Goal: Task Accomplishment & Management: Use online tool/utility

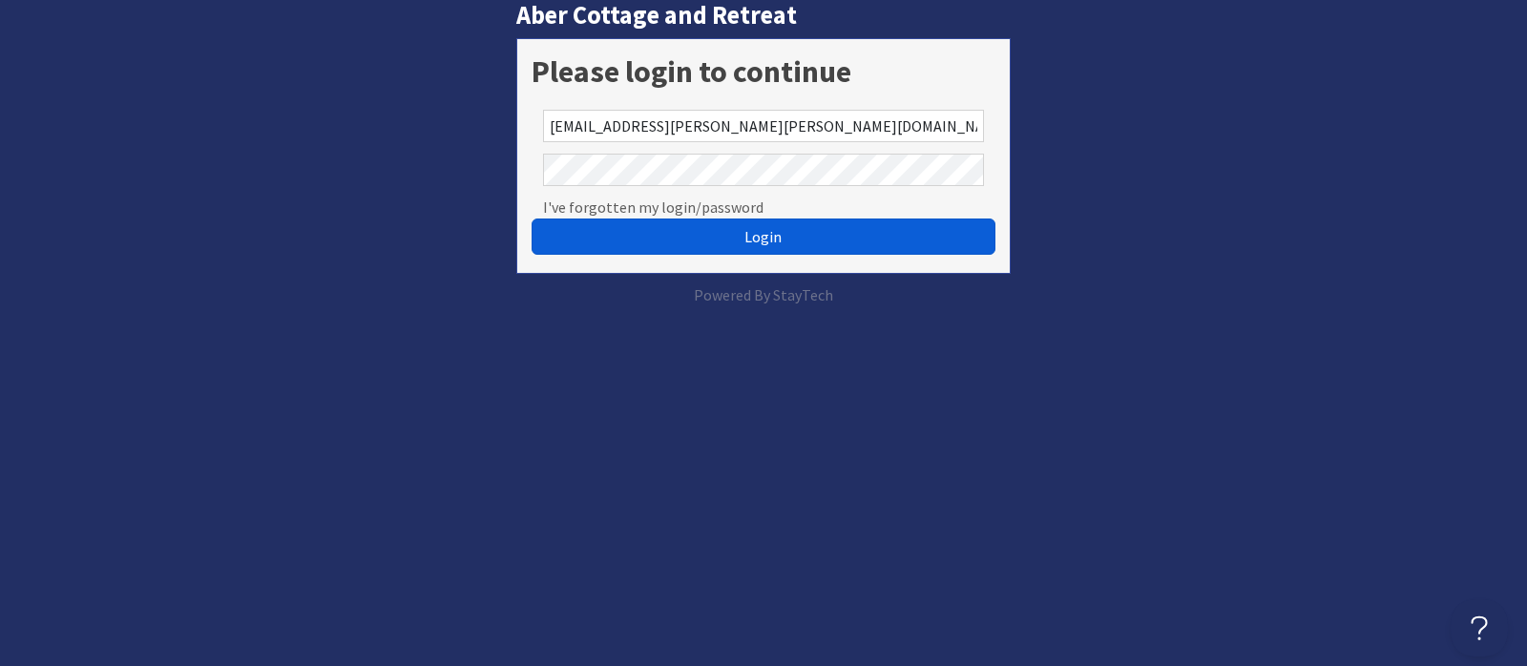
click at [689, 240] on button "Login" at bounding box center [763, 237] width 463 height 36
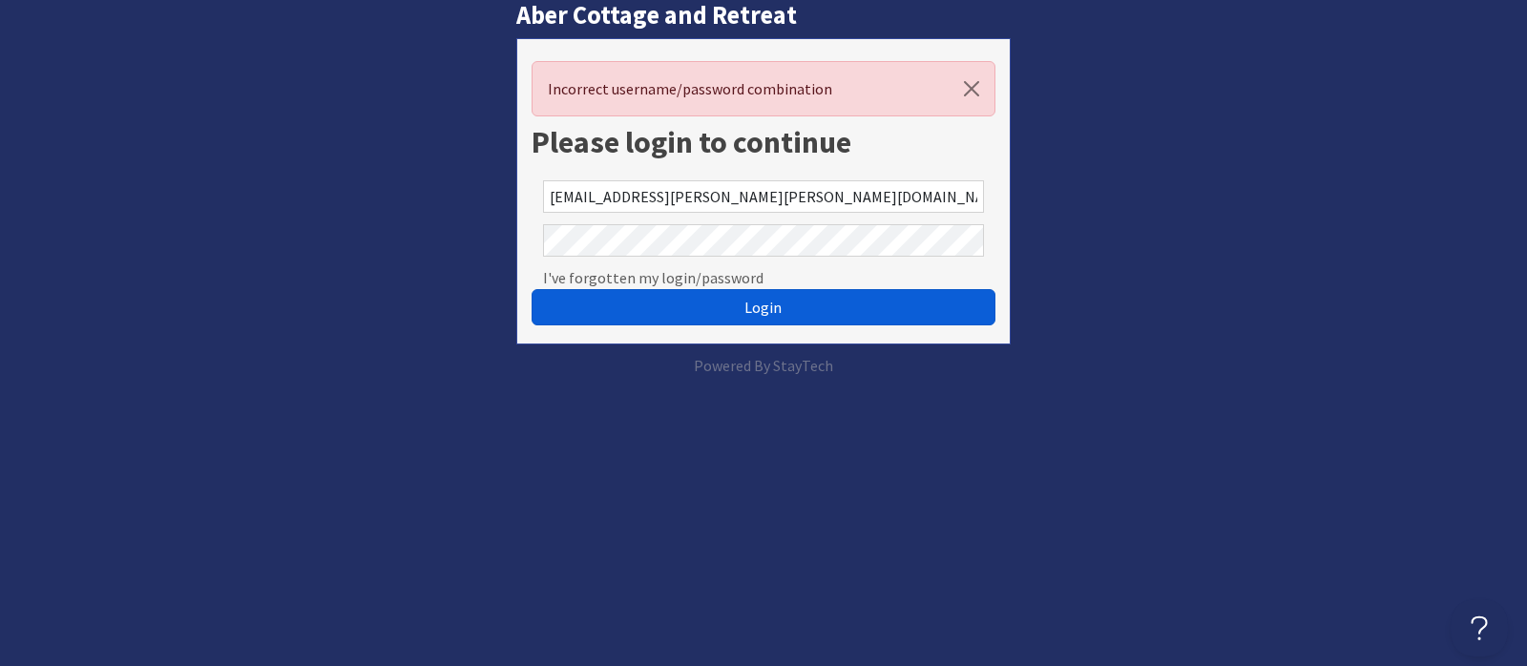
click at [754, 300] on span "Login" at bounding box center [763, 307] width 37 height 19
click at [781, 310] on span "Login" at bounding box center [763, 307] width 37 height 19
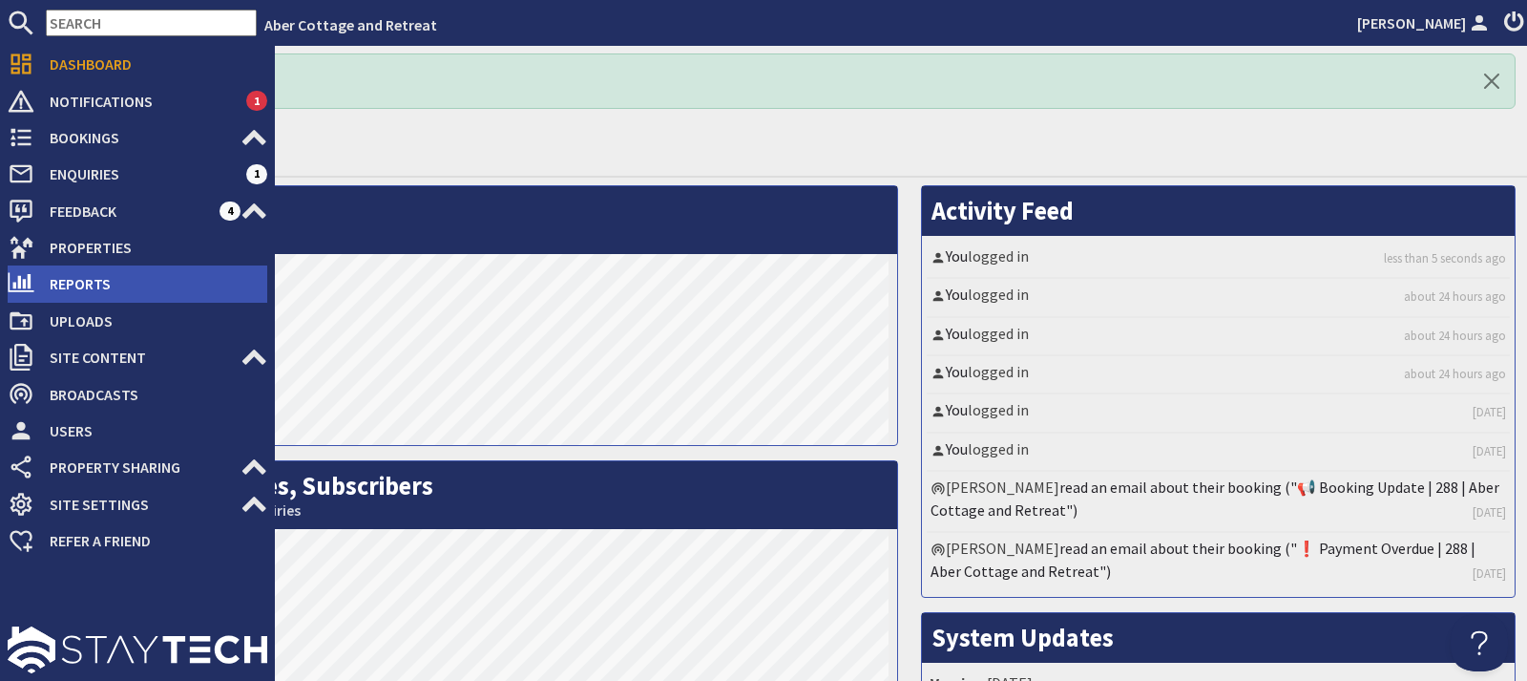
click at [115, 283] on span "Reports" at bounding box center [150, 283] width 233 height 31
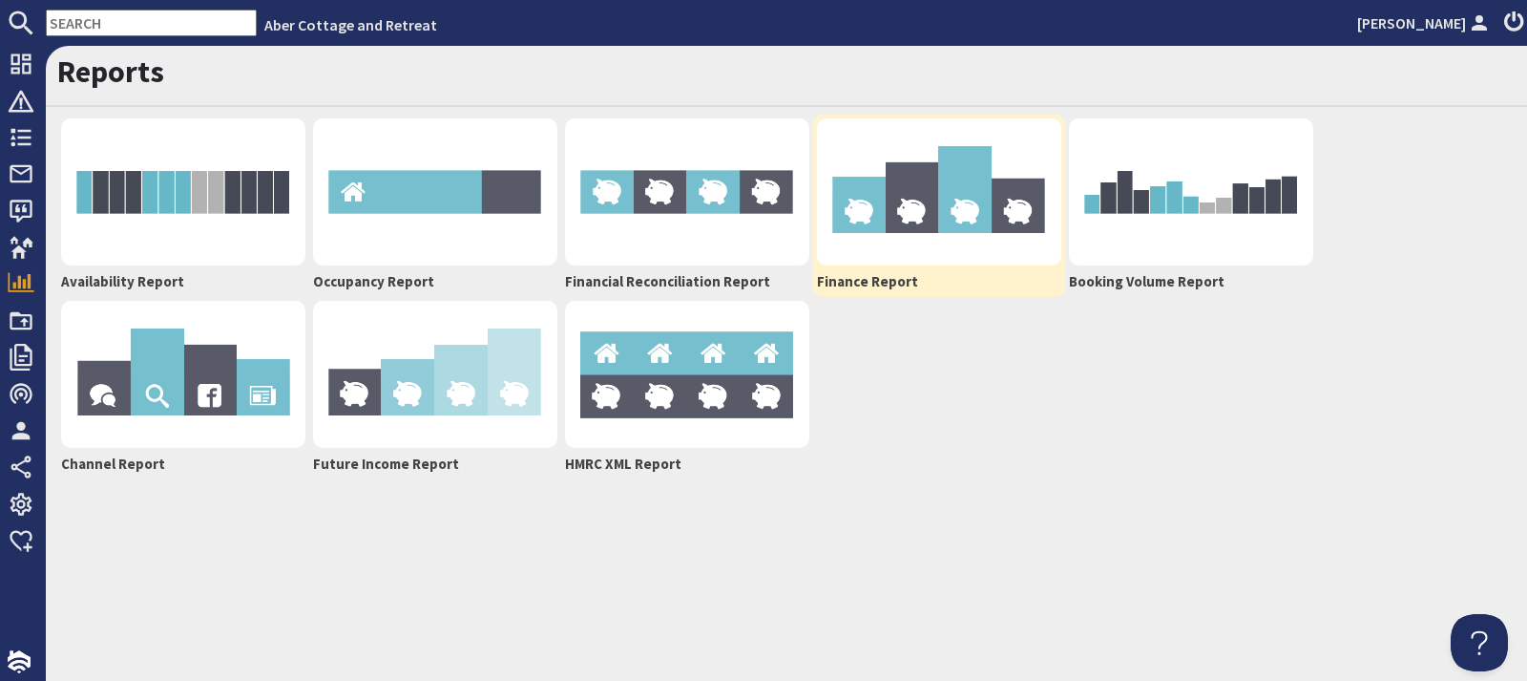
click at [916, 206] on img at bounding box center [939, 191] width 244 height 147
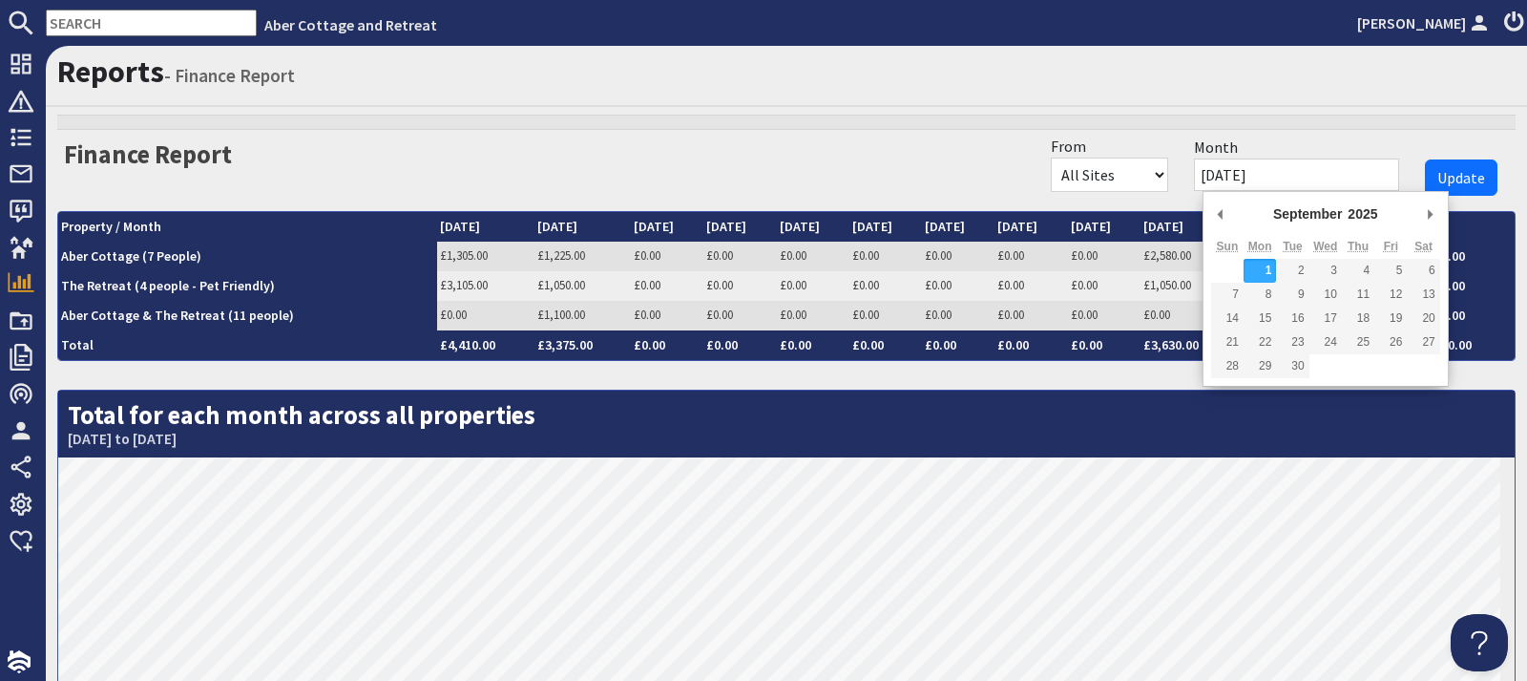
click at [1264, 180] on input "[DATE]" at bounding box center [1296, 174] width 205 height 32
type input "[DATE]"
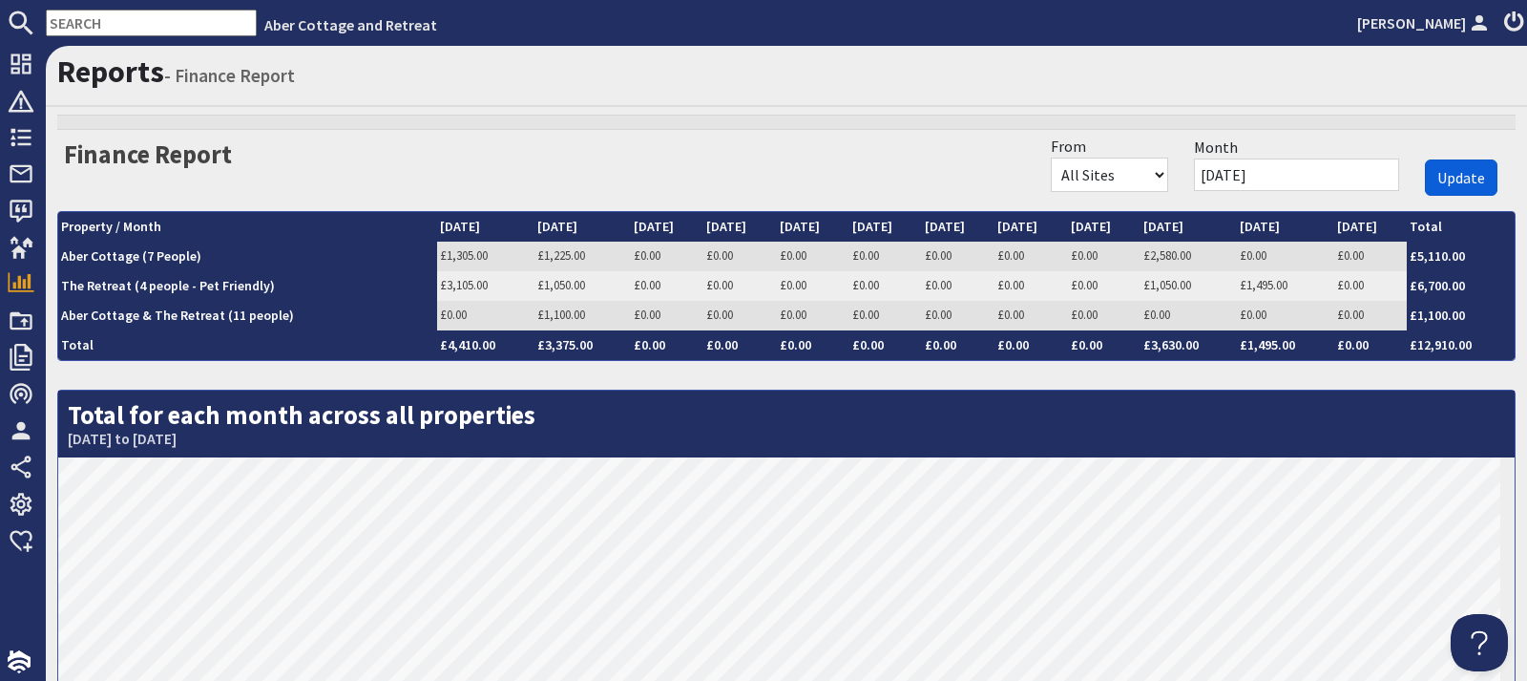
click at [1478, 163] on button "Update" at bounding box center [1461, 177] width 73 height 36
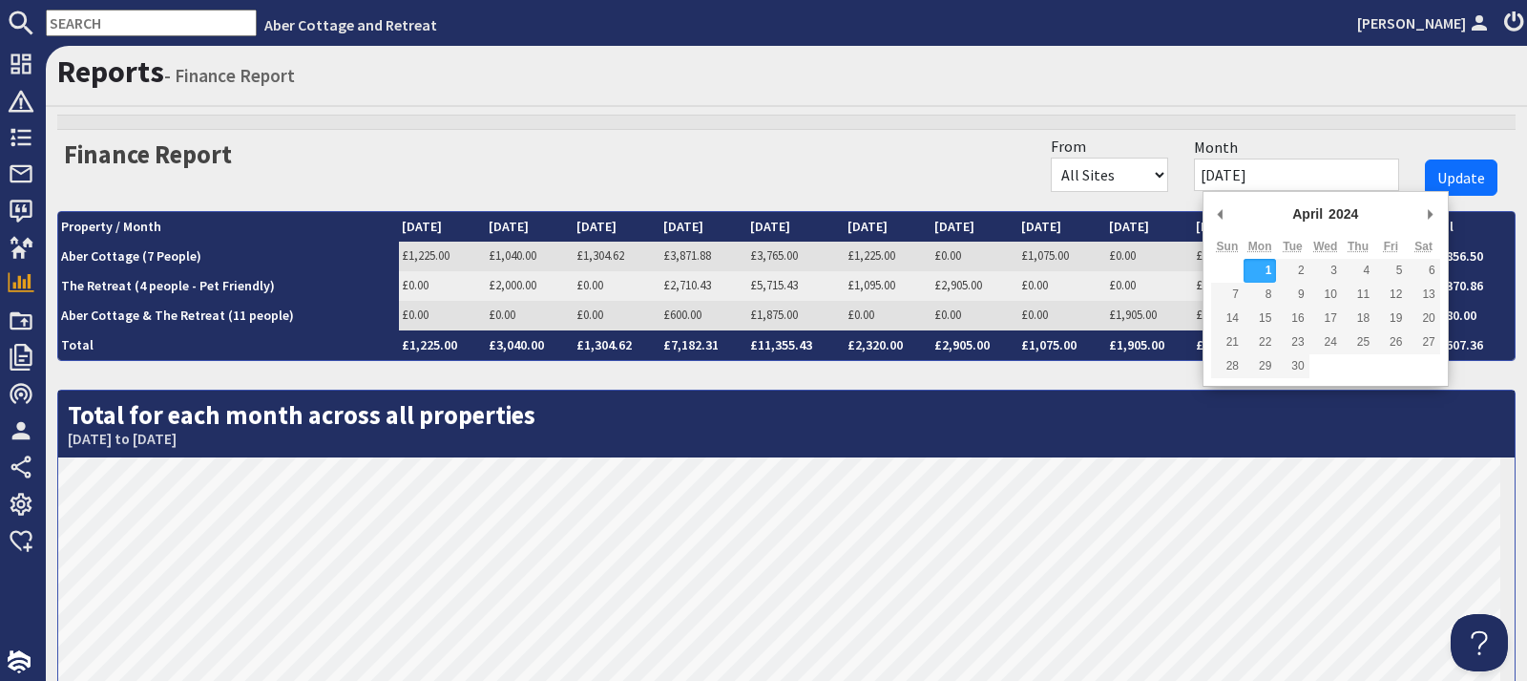
click at [1272, 177] on input "[DATE]" at bounding box center [1296, 174] width 205 height 32
type input "[DATE]"
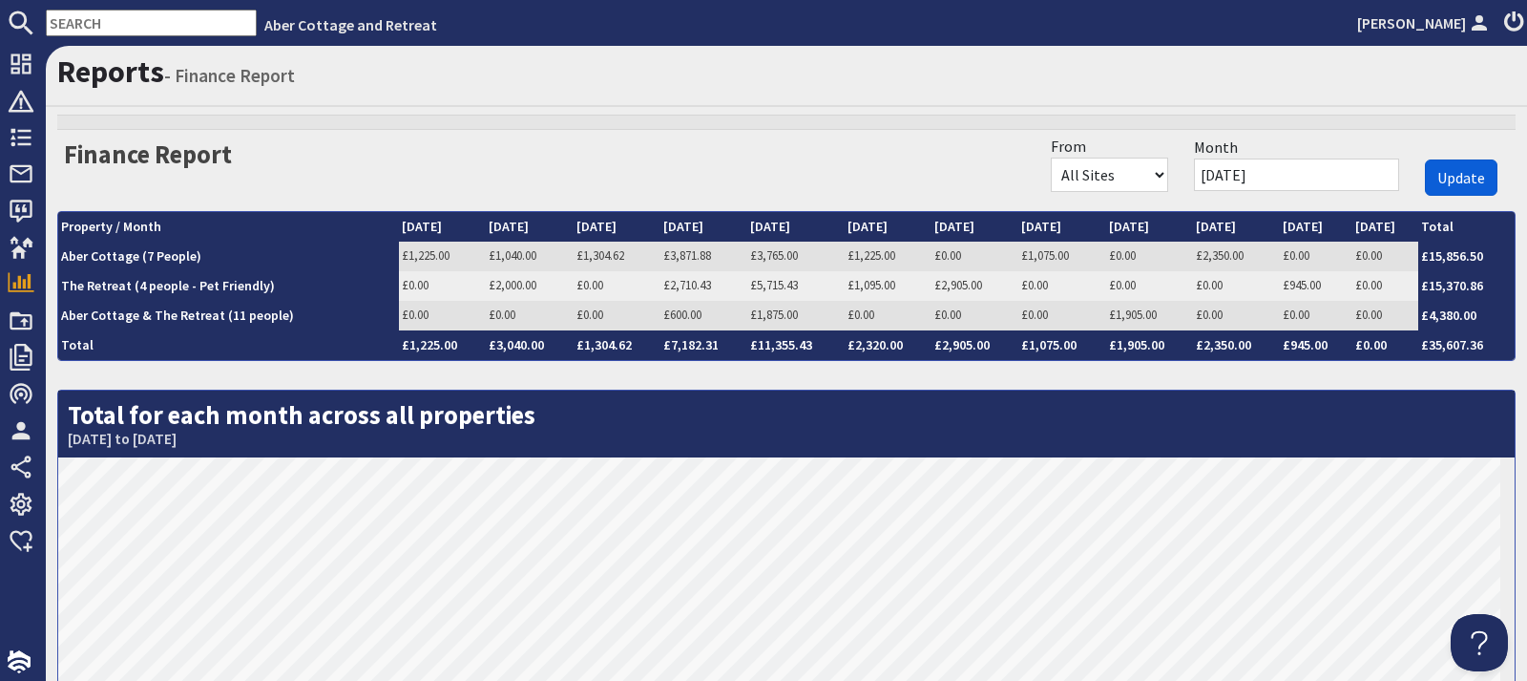
click at [1462, 174] on span "Update" at bounding box center [1462, 177] width 48 height 19
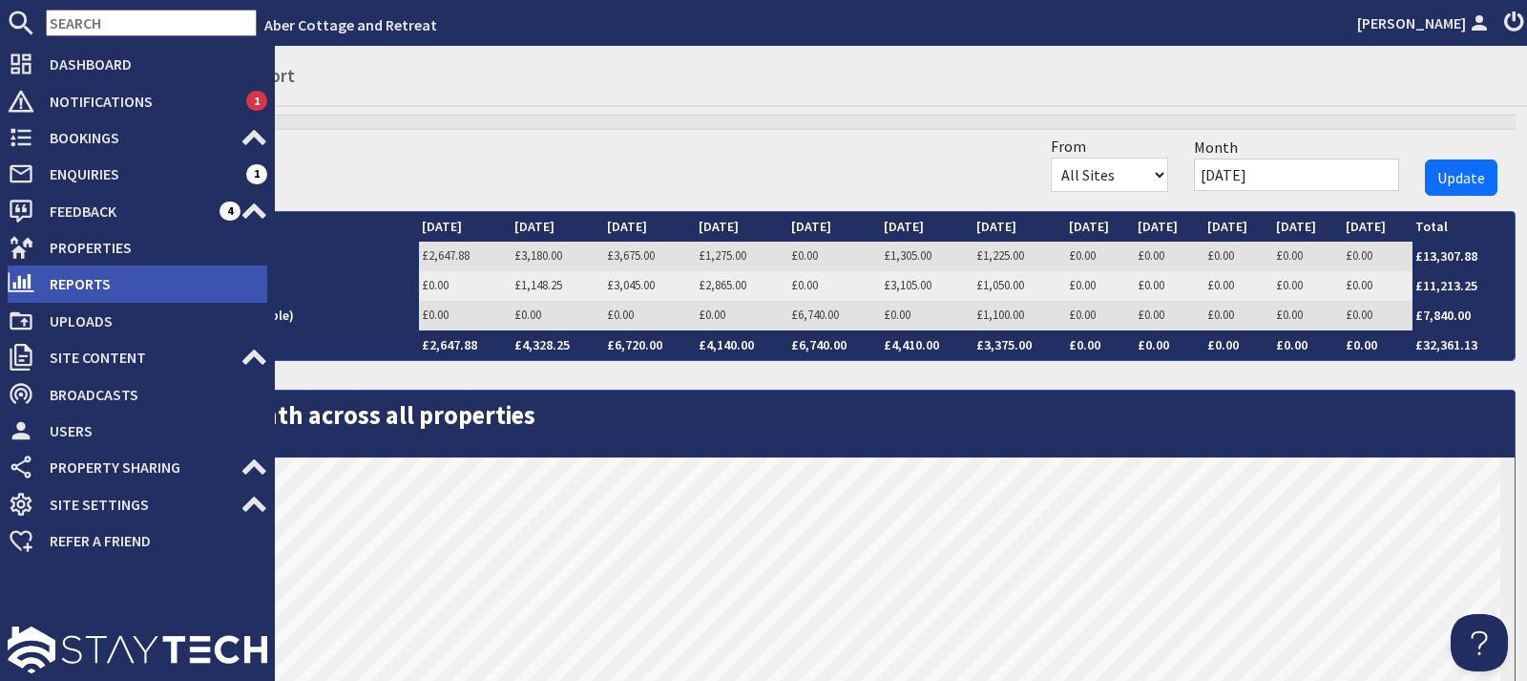
click at [95, 289] on span "Reports" at bounding box center [150, 283] width 233 height 31
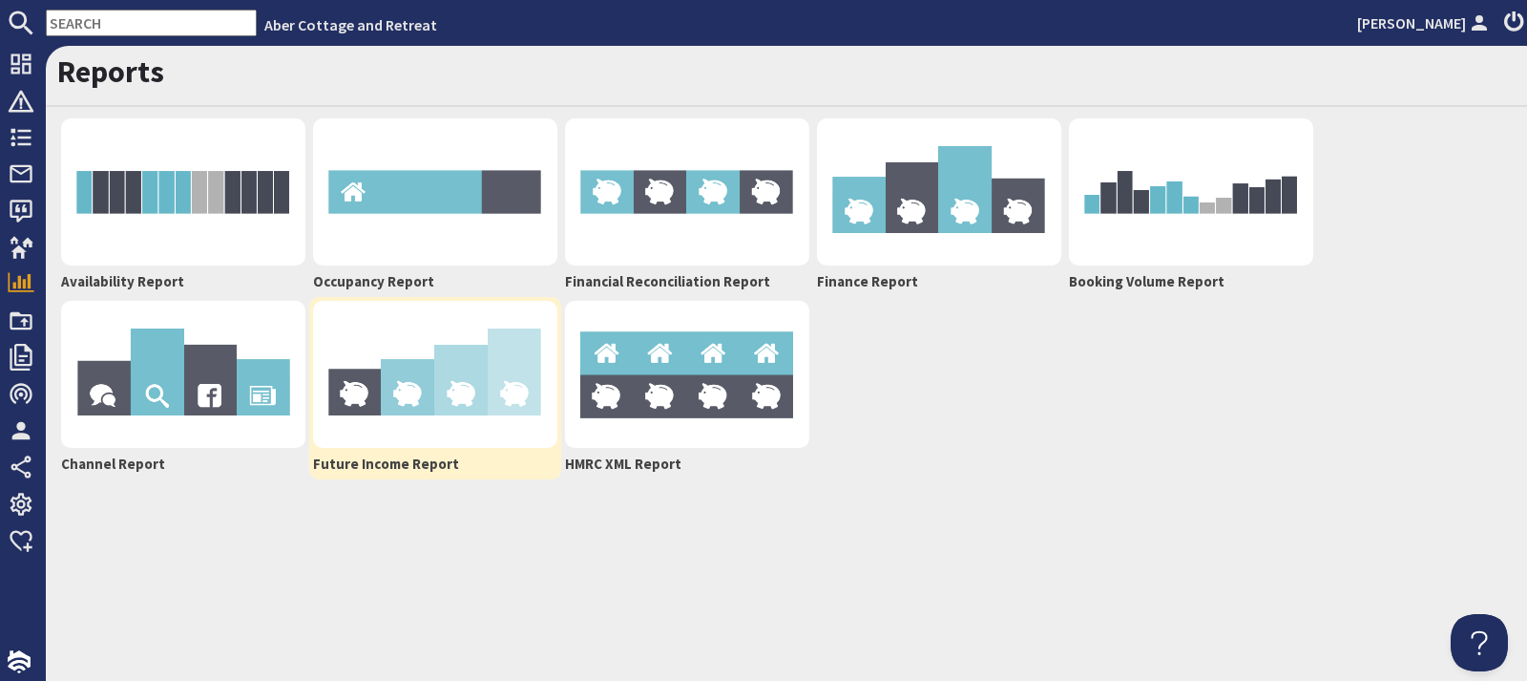
click at [458, 416] on img at bounding box center [435, 374] width 244 height 147
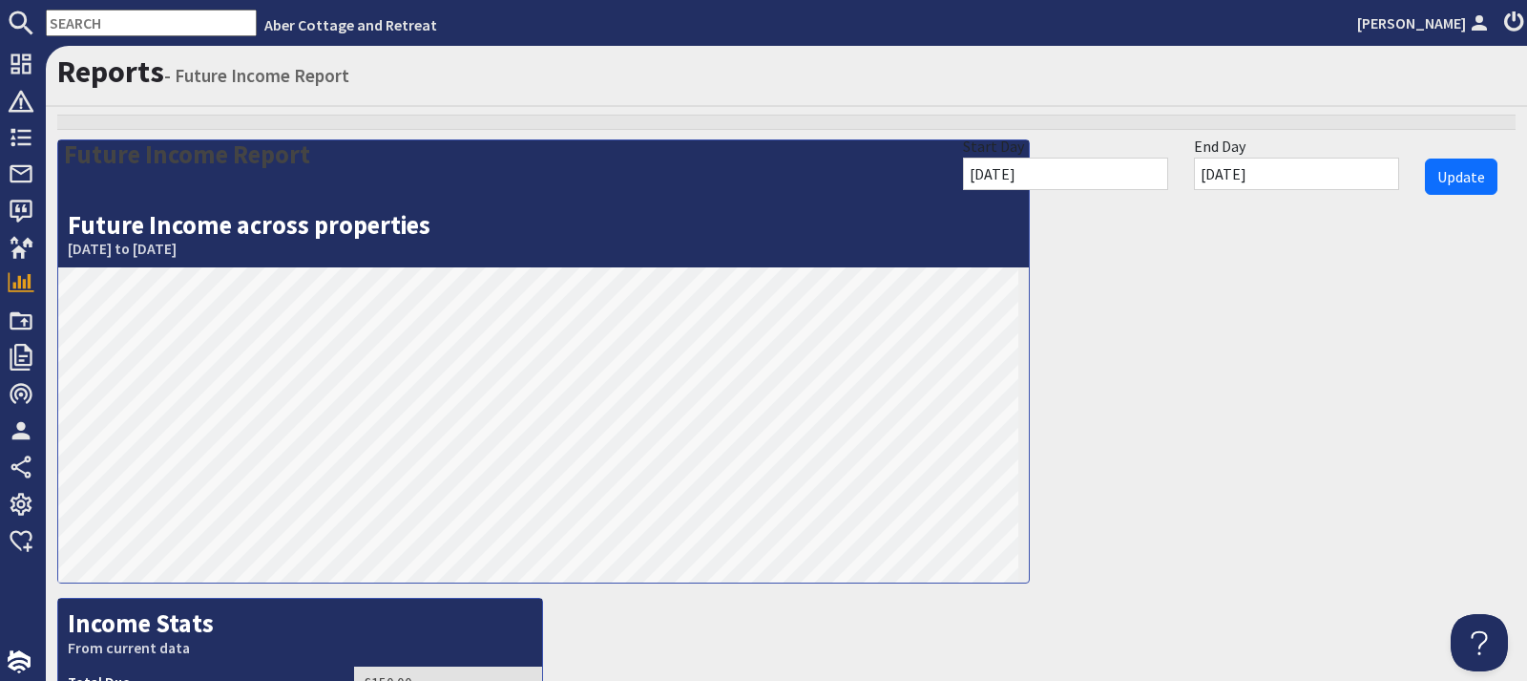
click at [1060, 179] on input "[DATE]" at bounding box center [1065, 174] width 205 height 32
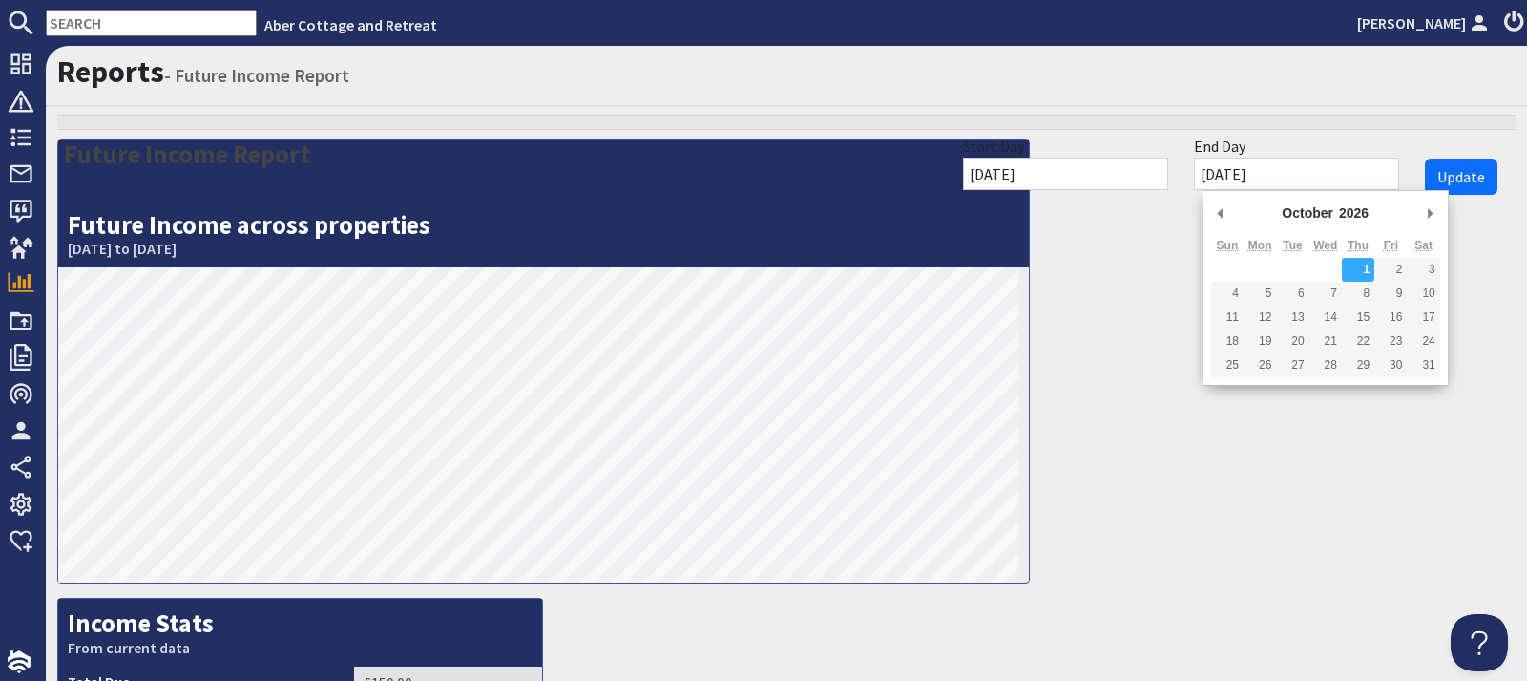
click at [1276, 175] on input "[DATE]" at bounding box center [1296, 174] width 205 height 32
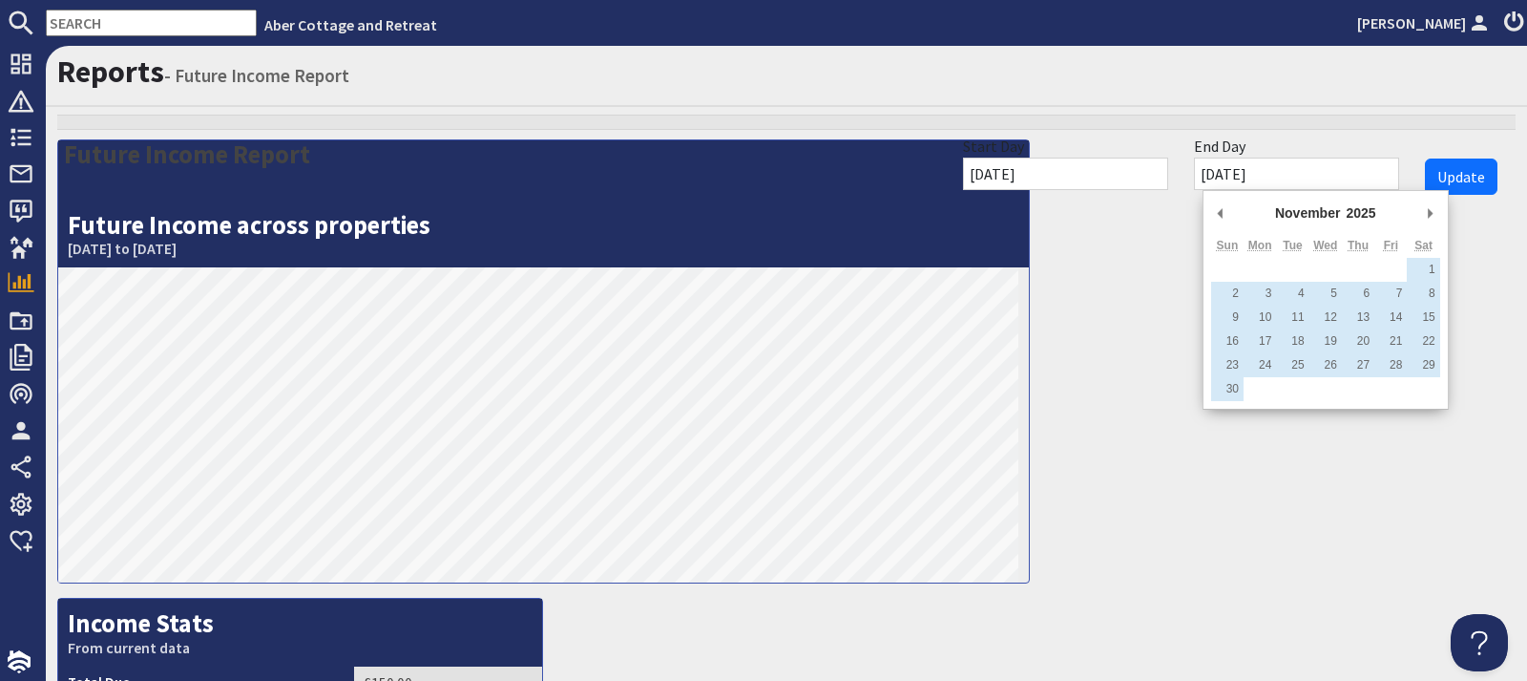
click at [1065, 177] on input "[DATE]" at bounding box center [1065, 174] width 205 height 32
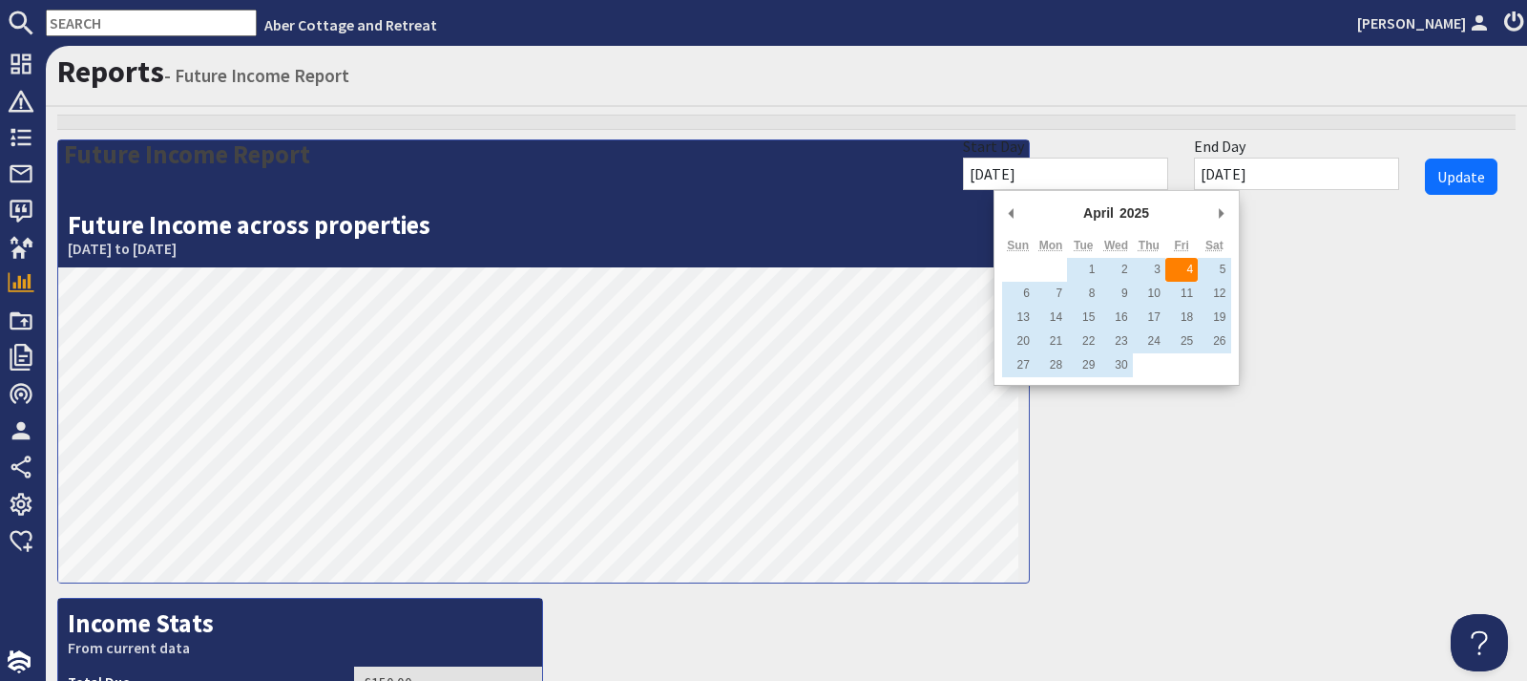
type input "[DATE]"
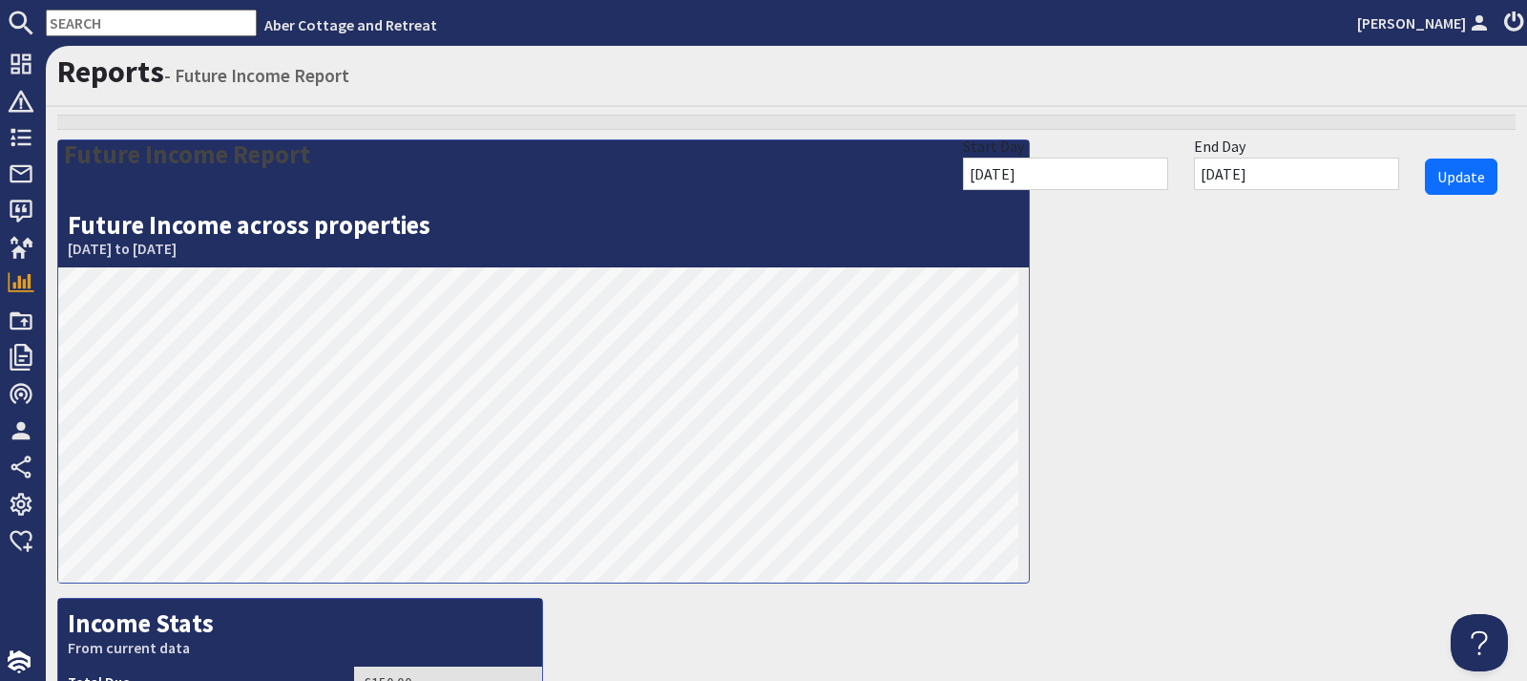
click at [1269, 176] on input "[DATE]" at bounding box center [1296, 174] width 205 height 32
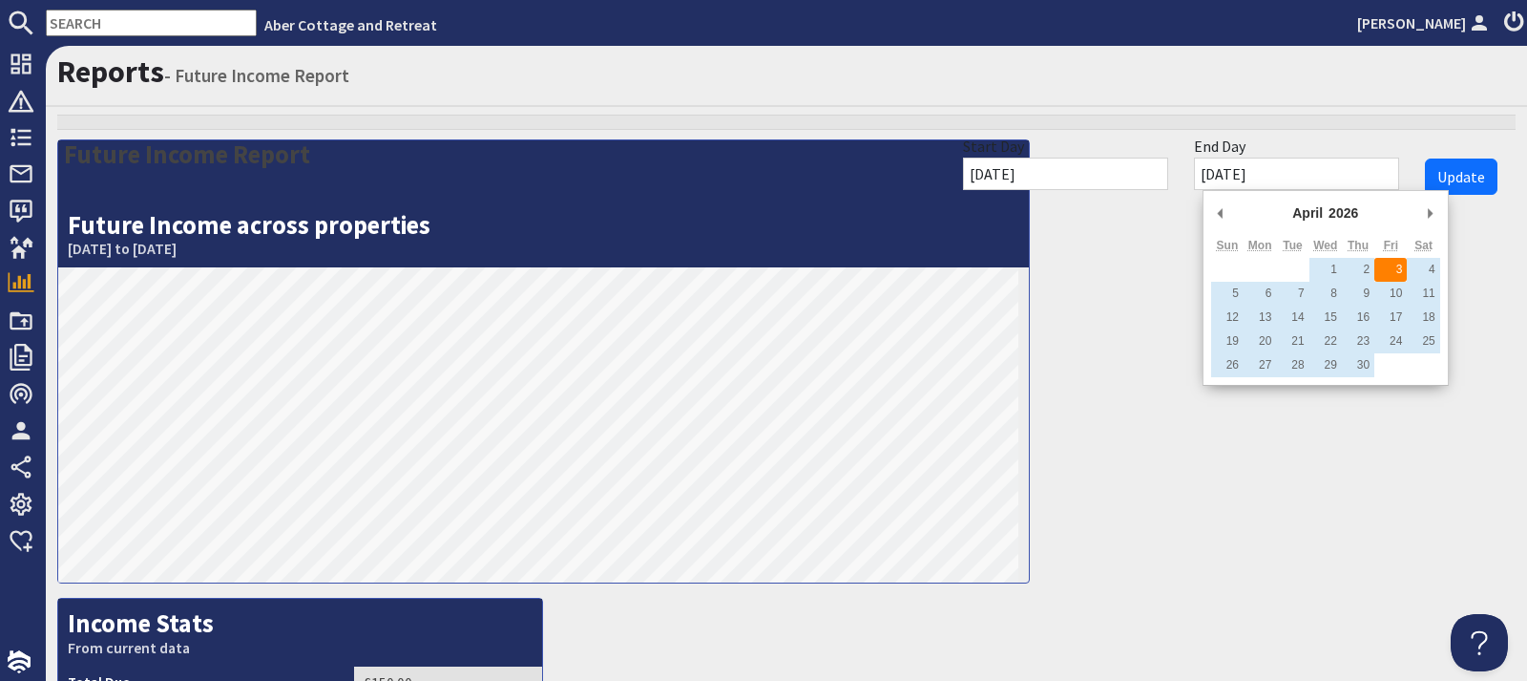
type input "[DATE]"
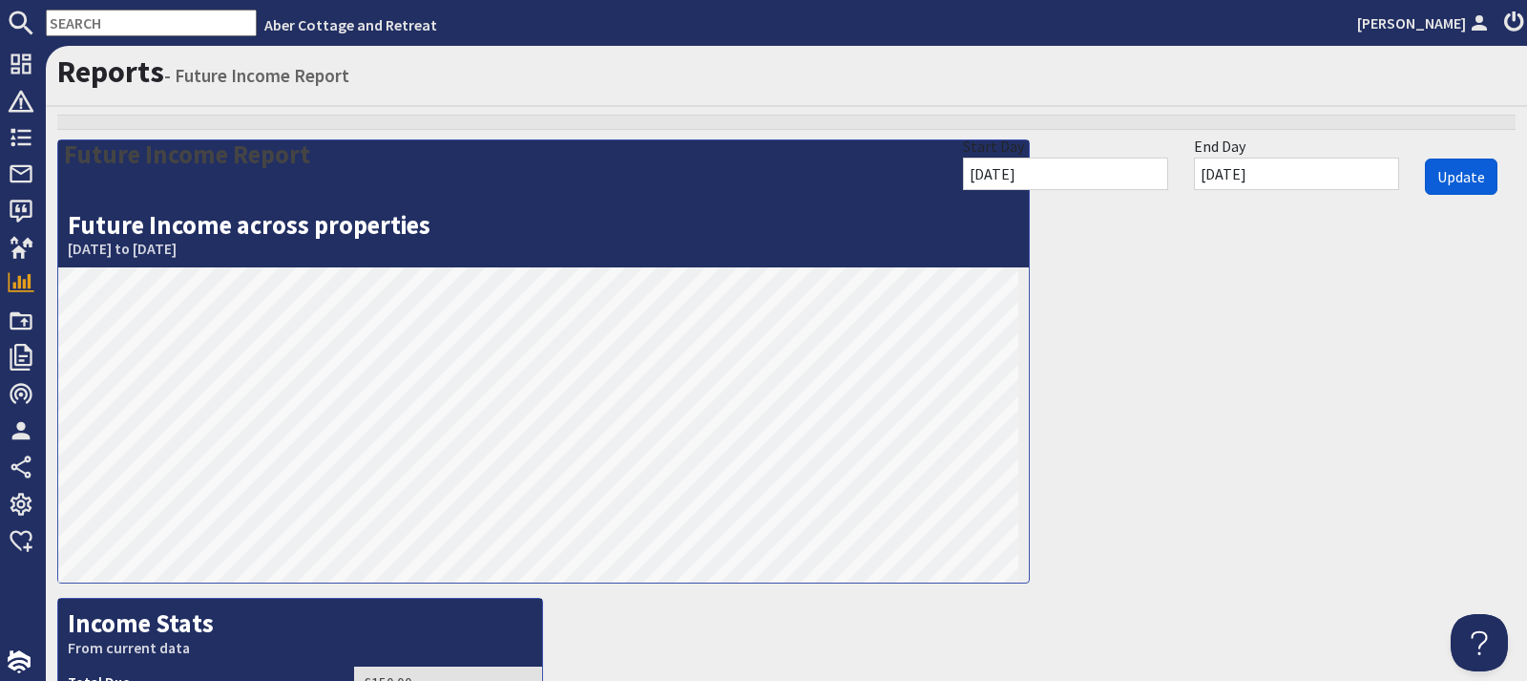
click at [1438, 185] on span "Update" at bounding box center [1462, 176] width 48 height 19
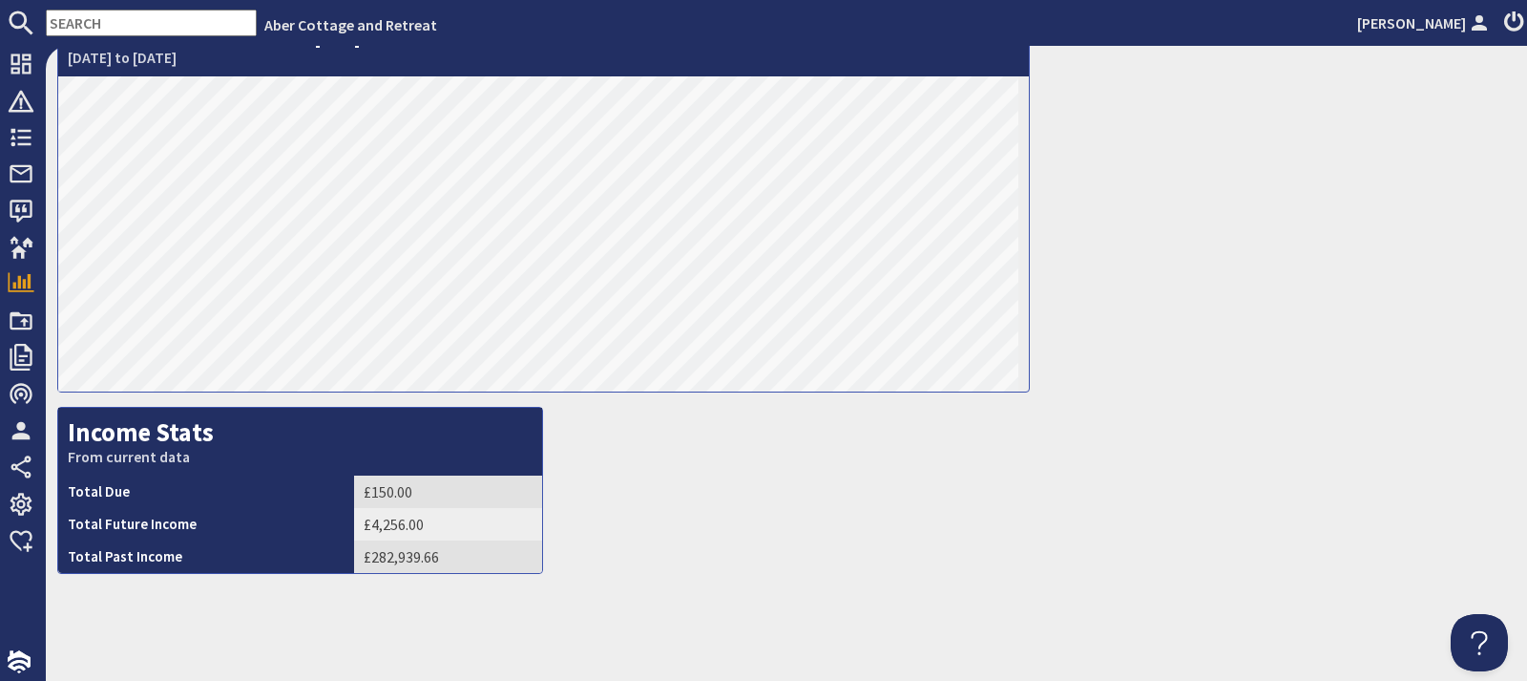
scroll to position [95, 0]
